Goal: Use online tool/utility: Utilize a website feature to perform a specific function

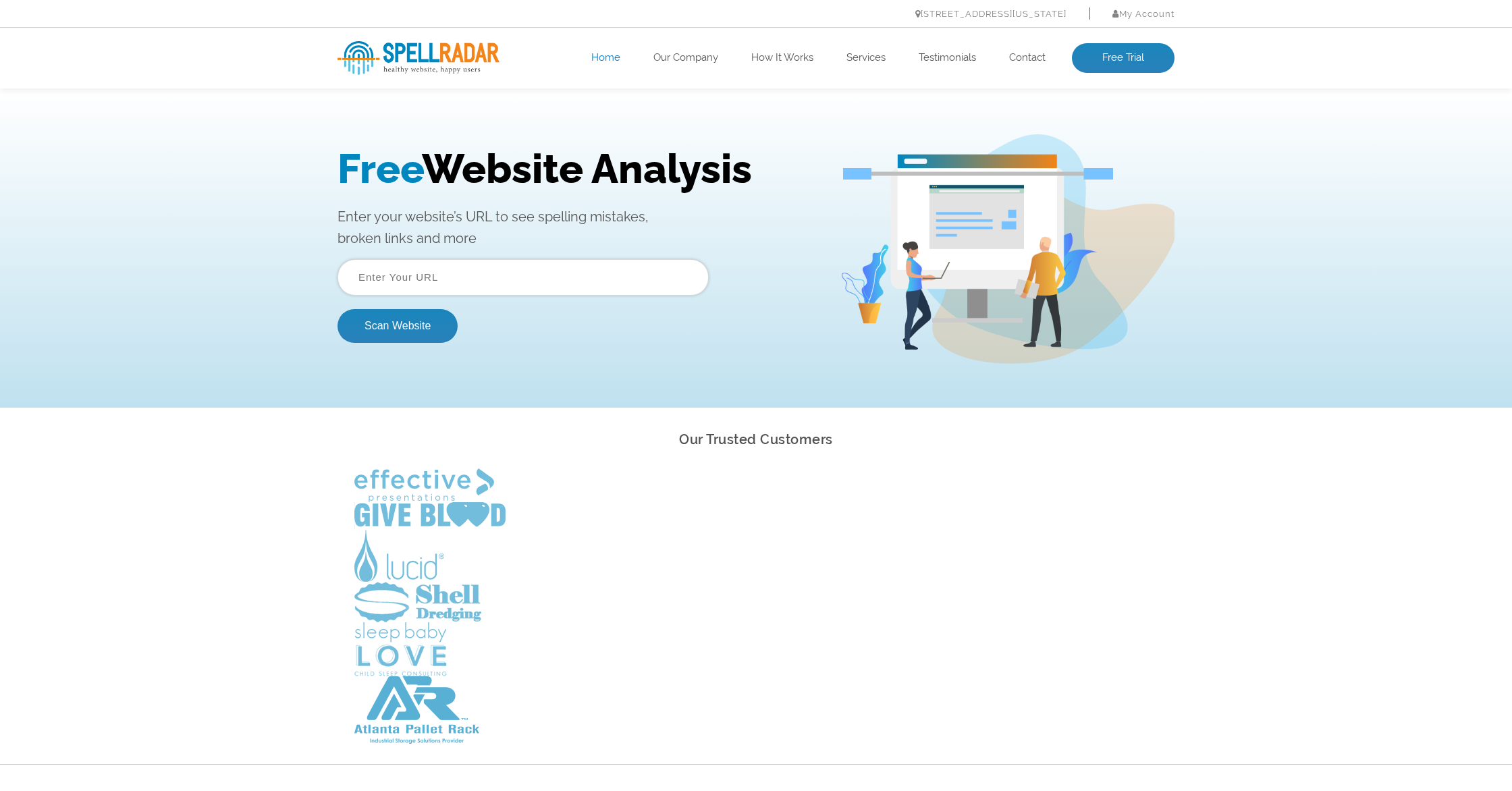
click at [495, 278] on input "text" at bounding box center [523, 278] width 372 height 37
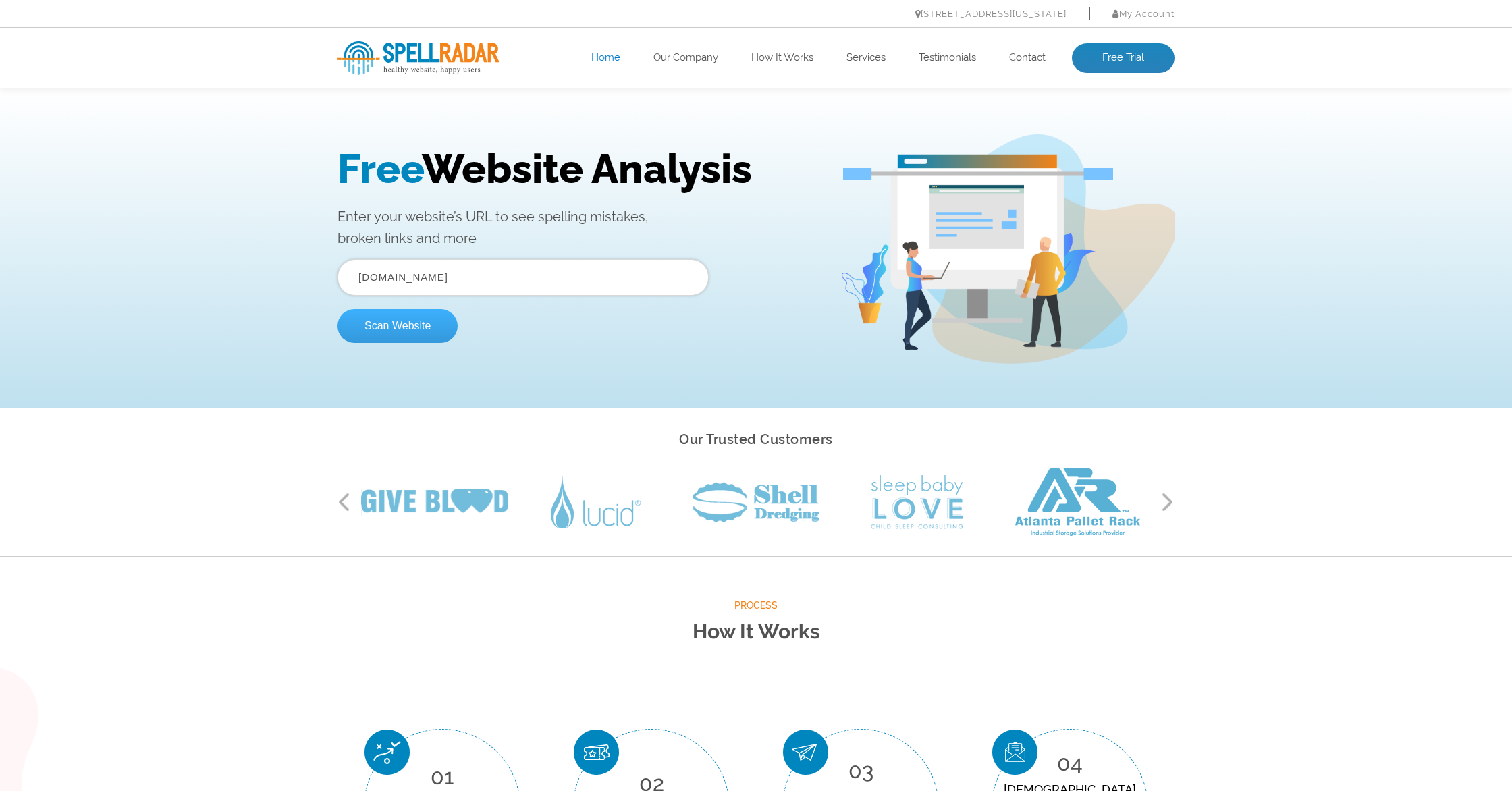
type input "[DOMAIN_NAME]"
click at [372, 328] on button "Scan Website" at bounding box center [397, 326] width 120 height 34
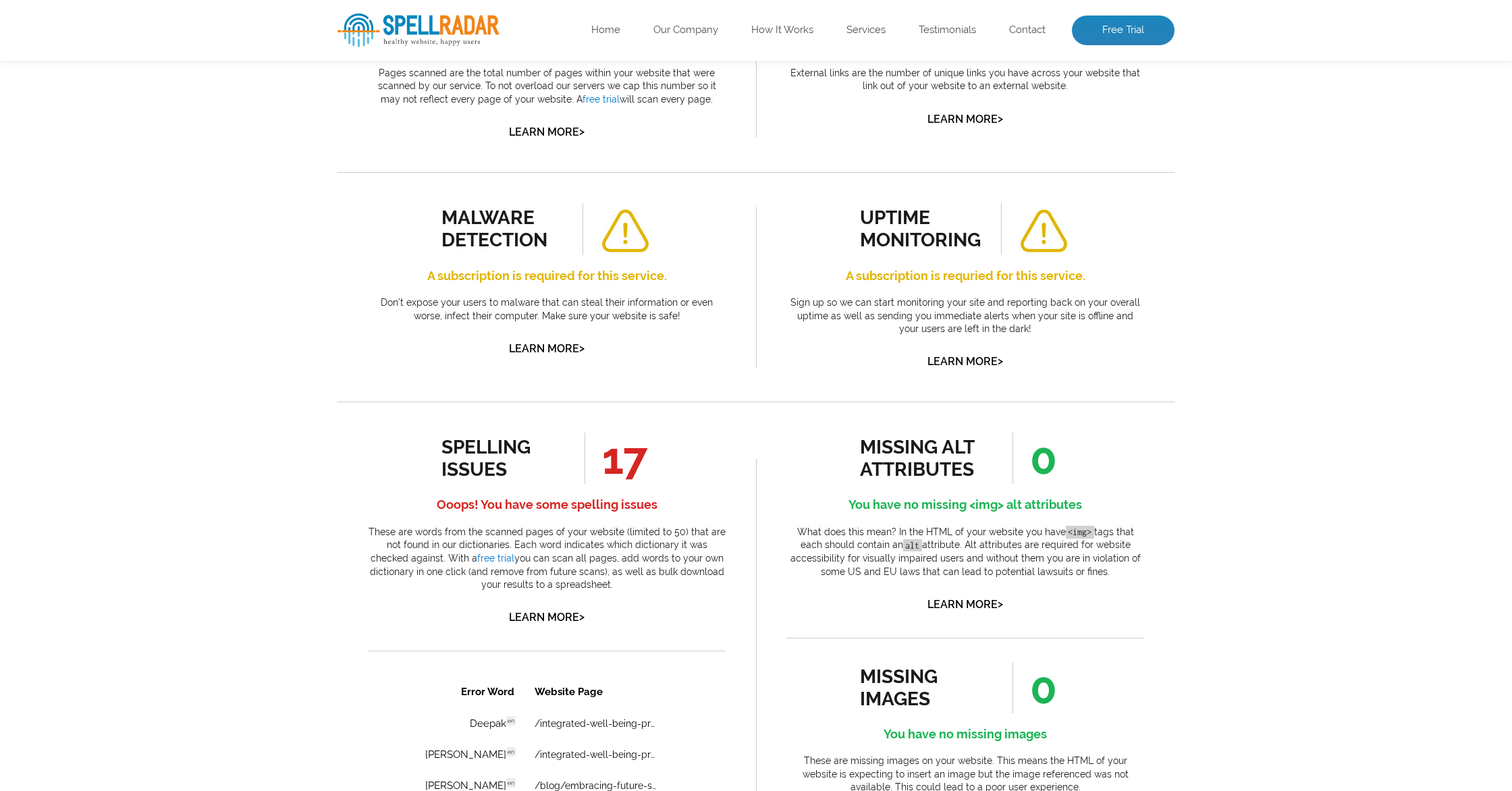
scroll to position [368, 0]
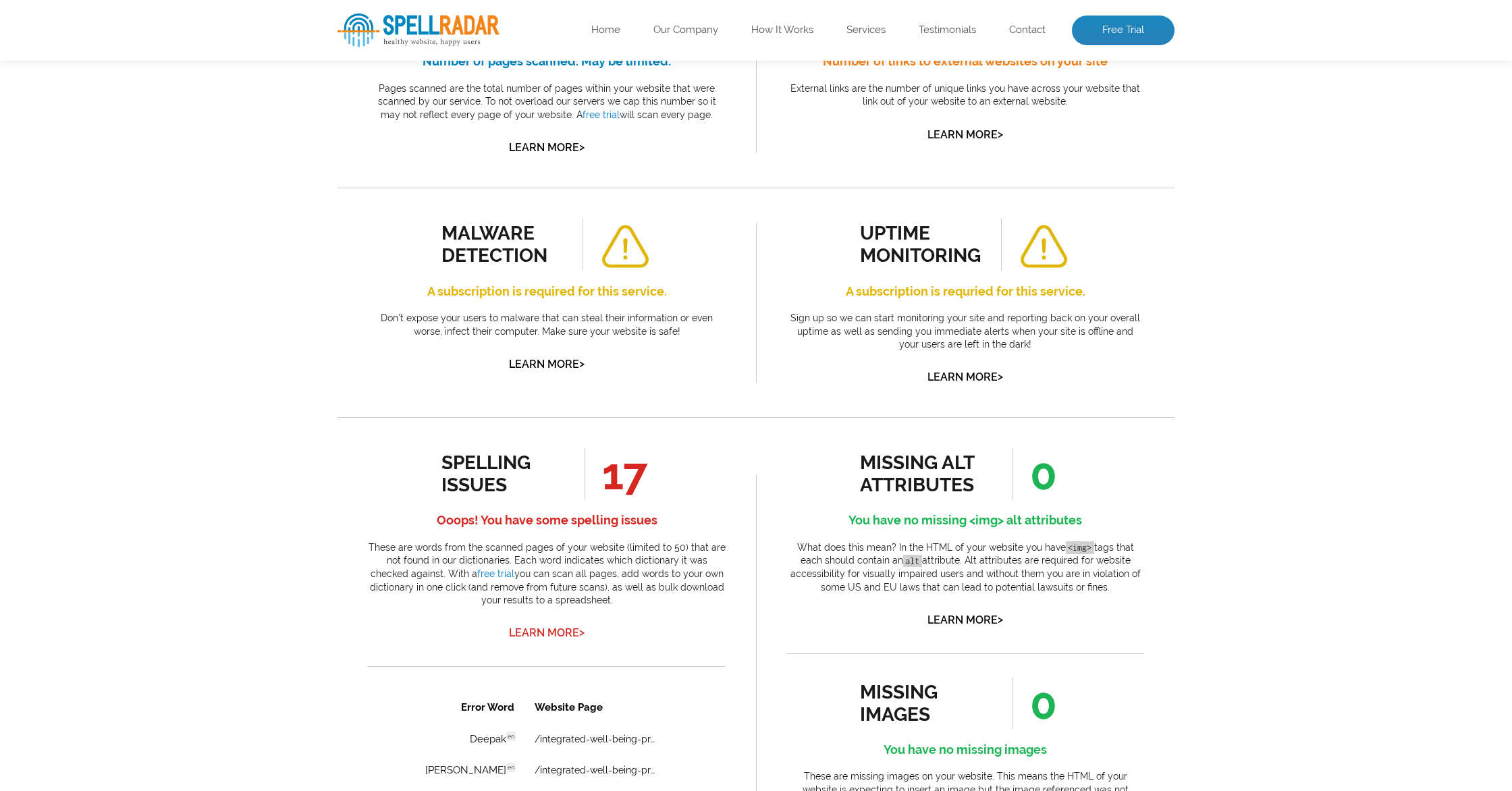
click at [564, 629] on link "Learn More >" at bounding box center [546, 632] width 76 height 13
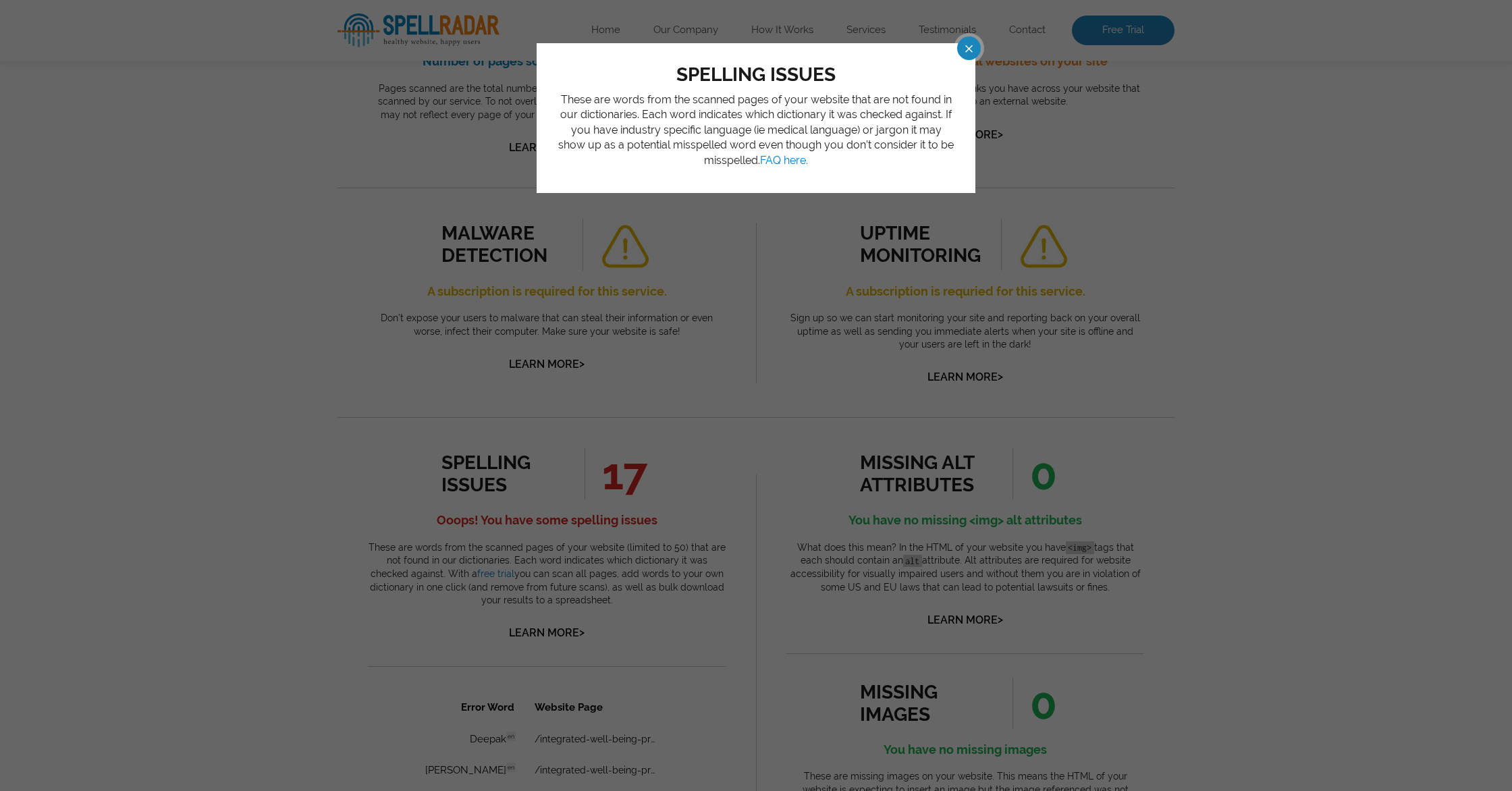
click at [964, 56] on span at bounding box center [957, 48] width 24 height 24
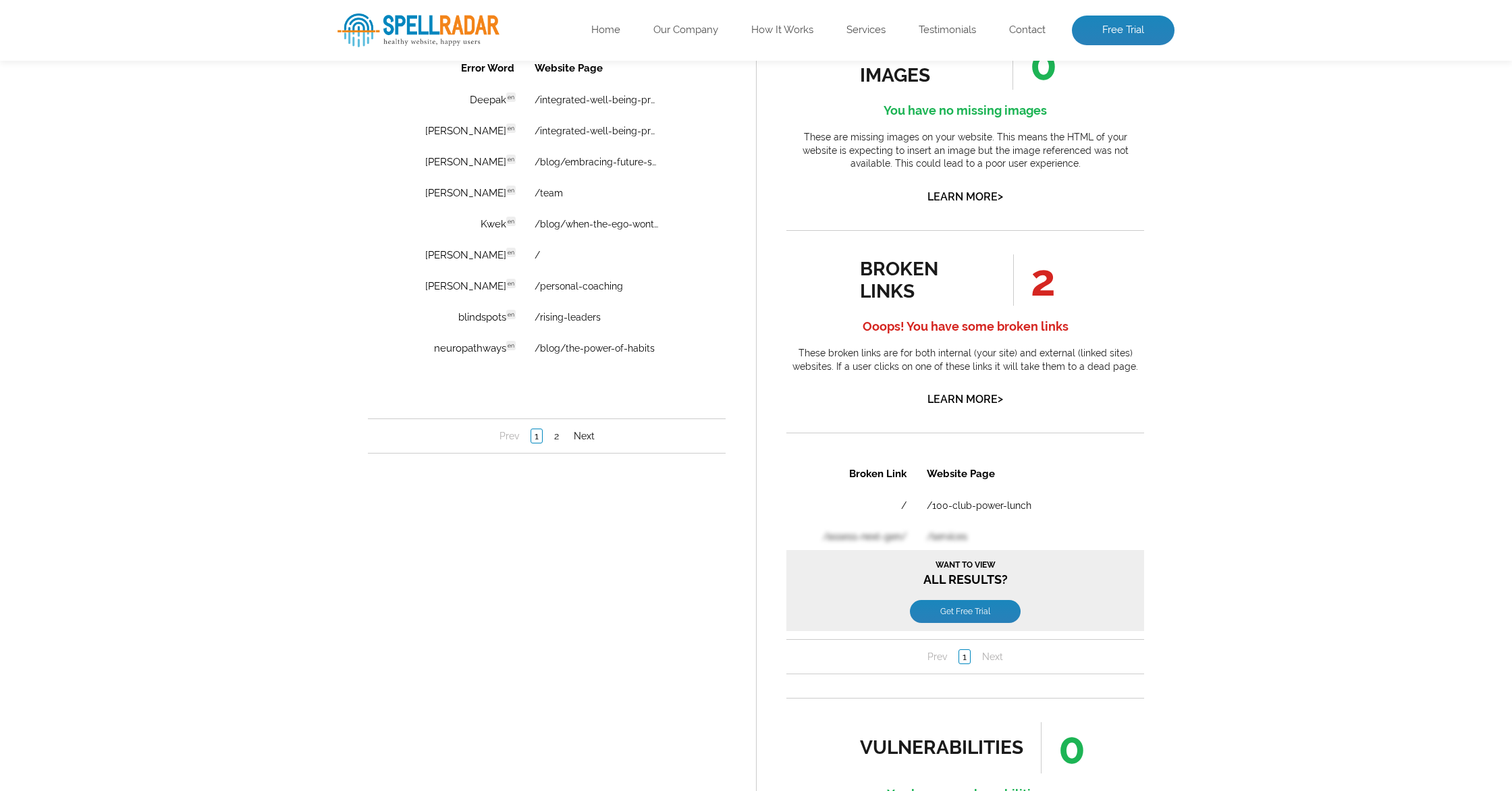
scroll to position [1009, 0]
